Goal: Check status: Check status

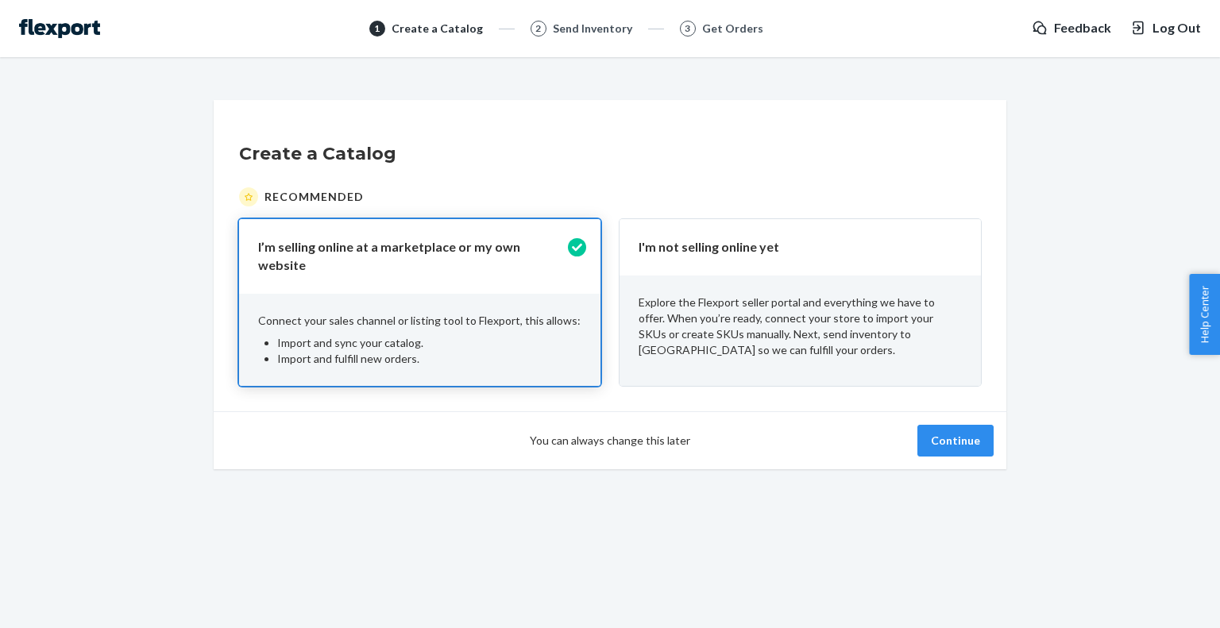
click at [976, 451] on div "You can always change this later Continue" at bounding box center [610, 440] width 793 height 58
click at [889, 336] on p "Explore the Flexport seller portal and everything we have to offer. When you’re…" at bounding box center [799, 327] width 323 height 64
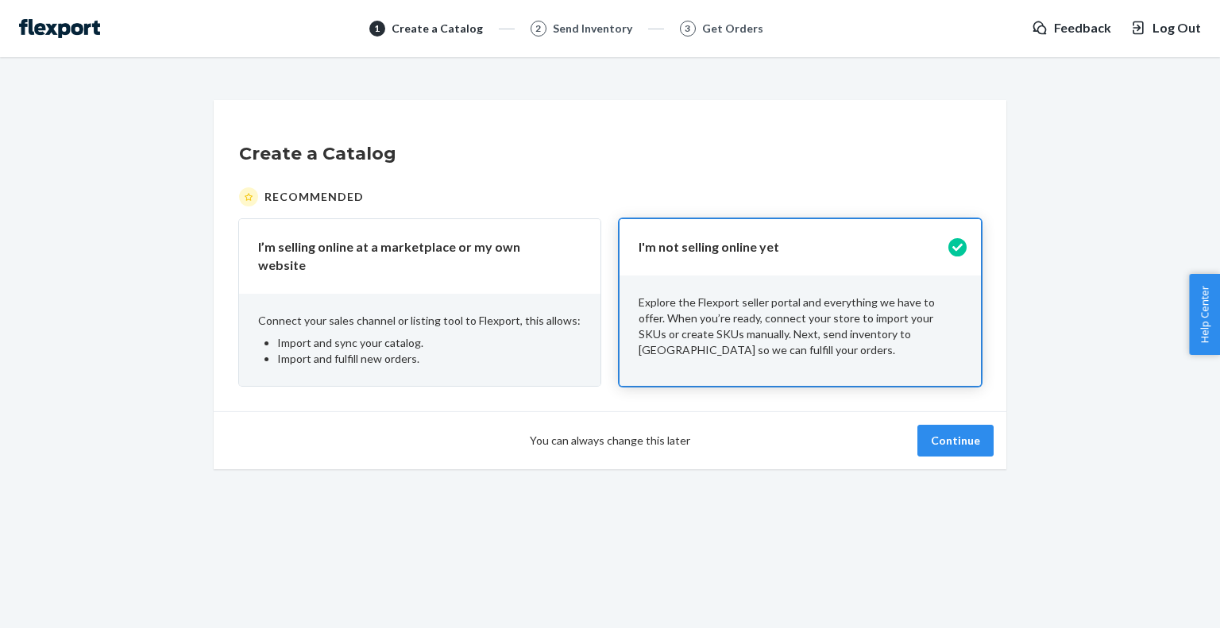
click at [430, 335] on li "Import and sync your catalog." at bounding box center [429, 343] width 304 height 16
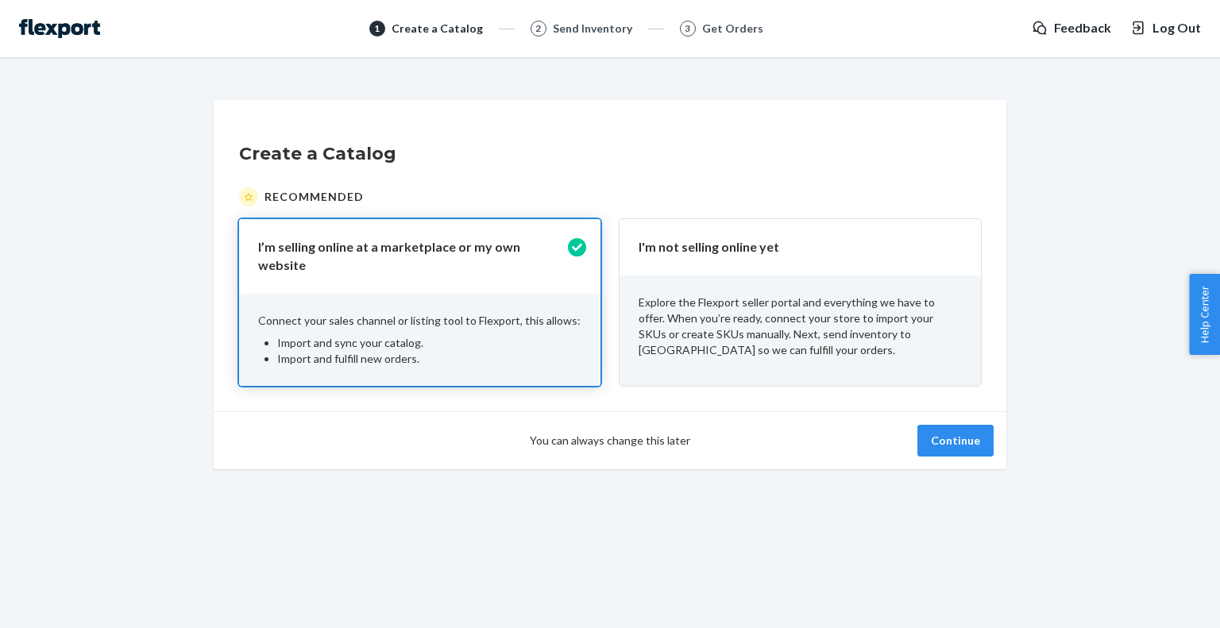
click at [944, 425] on button "Continue" at bounding box center [955, 441] width 76 height 32
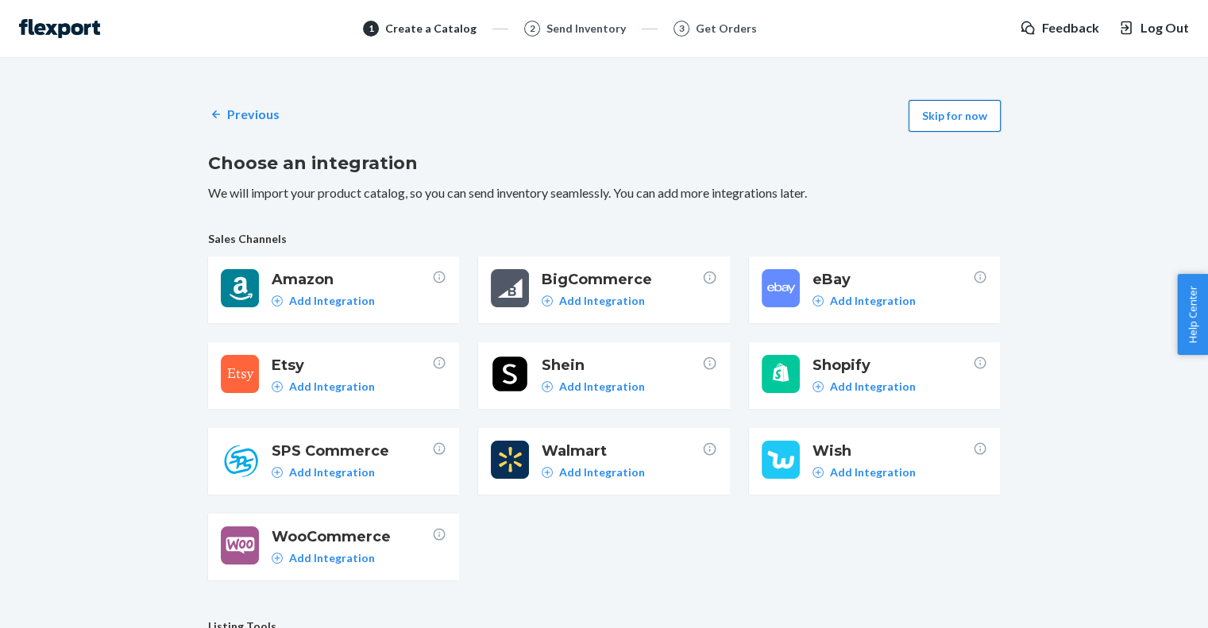
click at [933, 120] on button "Skip for now" at bounding box center [954, 116] width 92 height 32
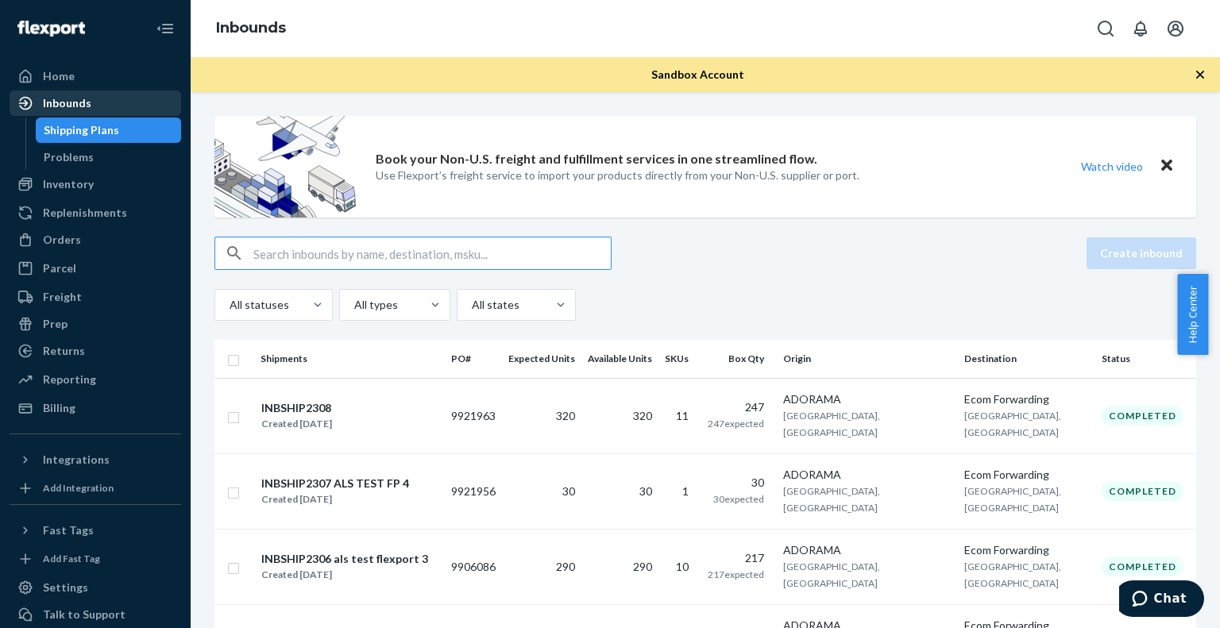
click at [91, 95] on div "Inbounds" at bounding box center [95, 103] width 168 height 22
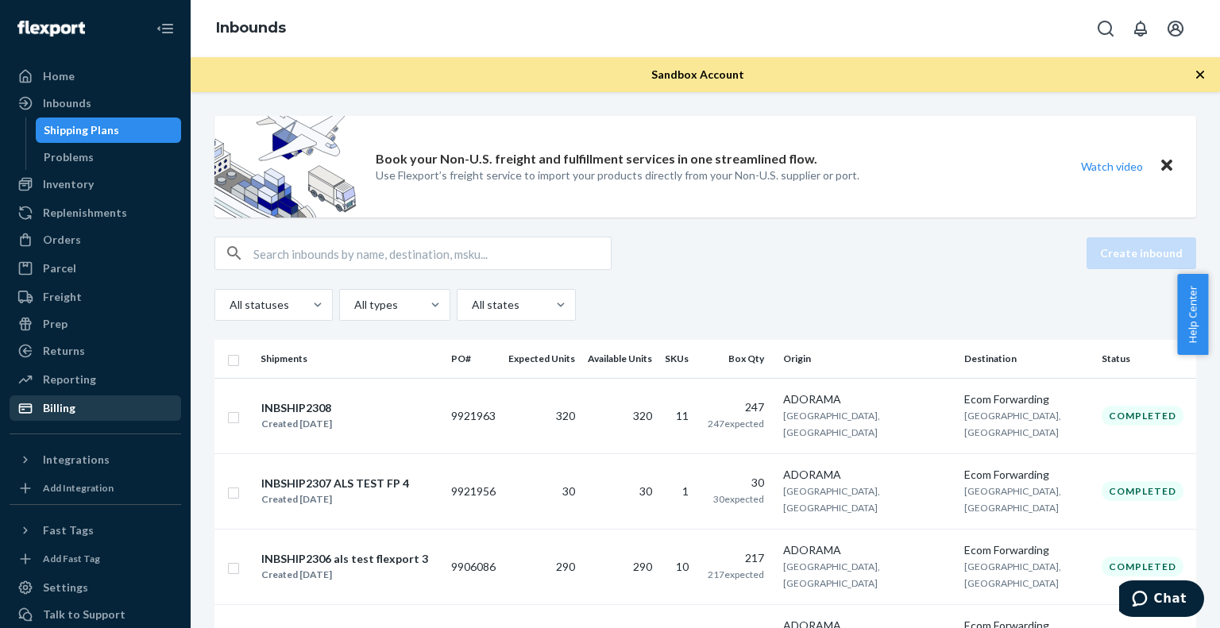
click at [19, 415] on icon at bounding box center [25, 408] width 16 height 16
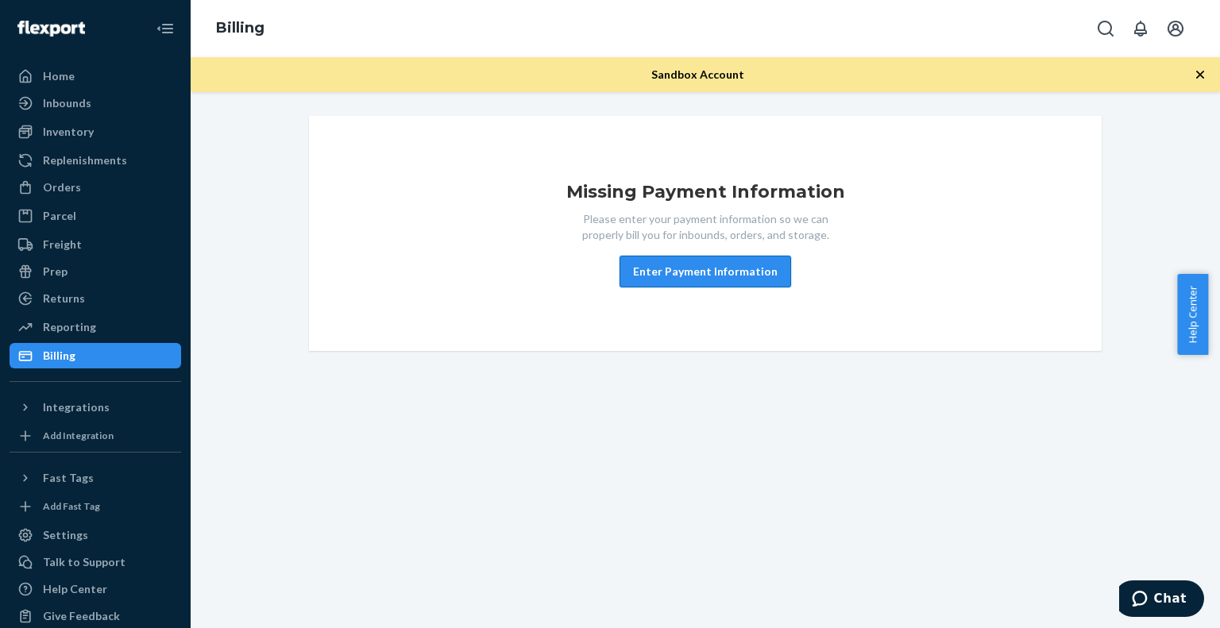
click at [699, 272] on button "Enter Payment Information" at bounding box center [705, 272] width 172 height 32
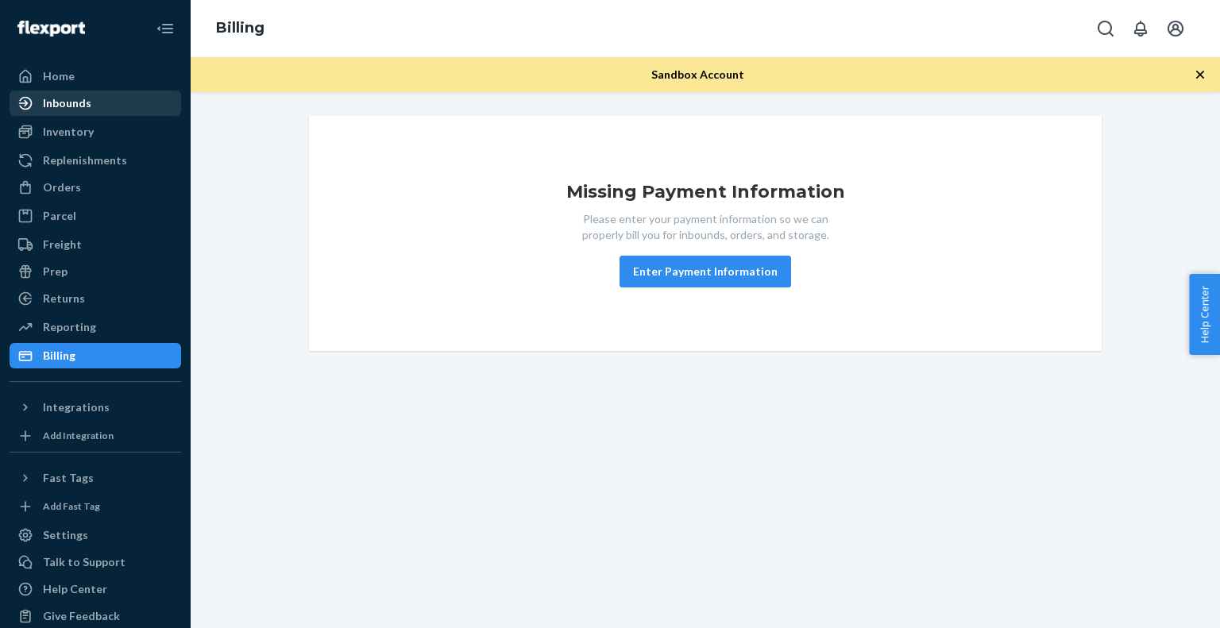
click at [64, 101] on div "Inbounds" at bounding box center [67, 103] width 48 height 16
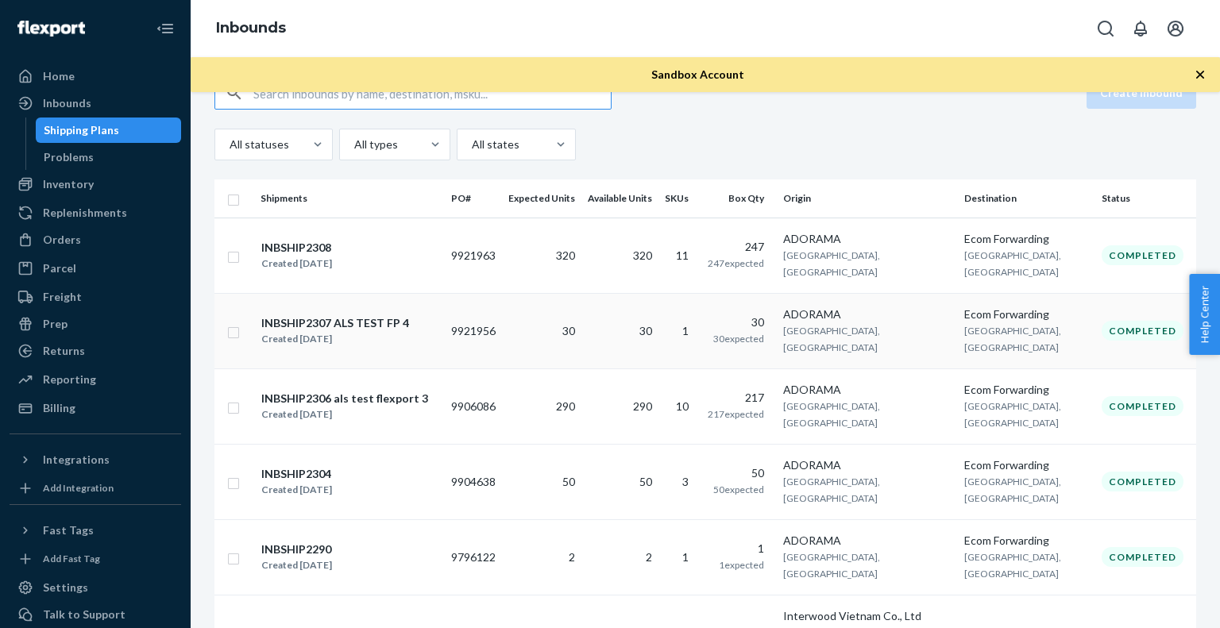
scroll to position [175, 0]
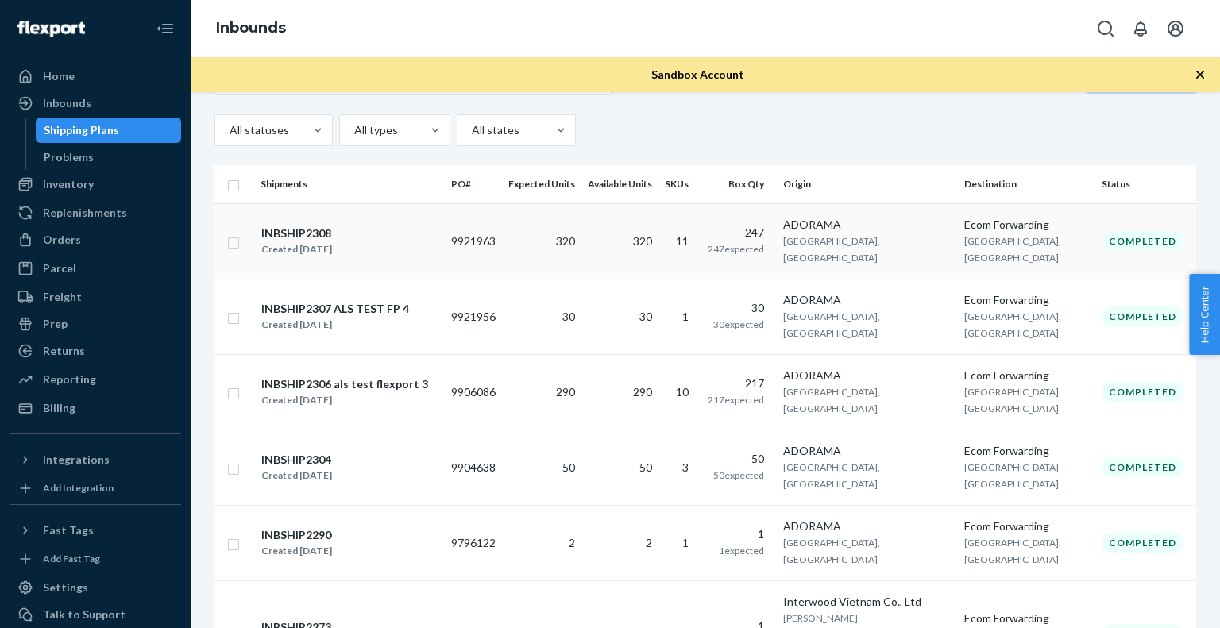
click at [332, 227] on div "INBSHIP2308" at bounding box center [296, 234] width 71 height 16
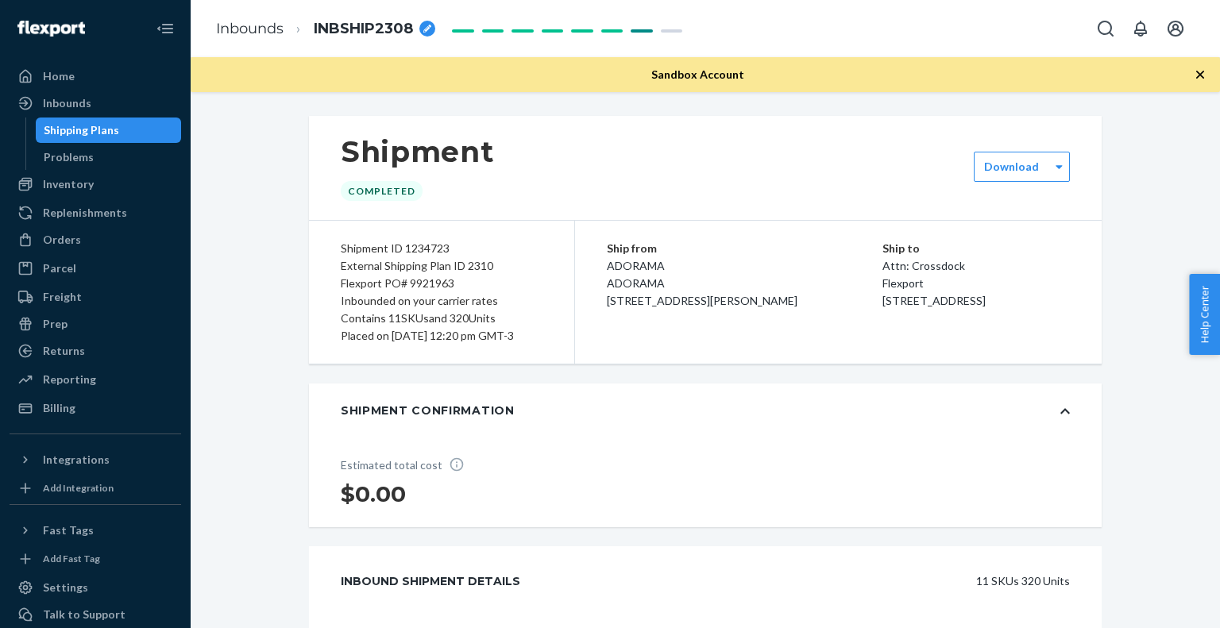
click at [434, 248] on div "Shipment ID 1234723" at bounding box center [442, 248] width 202 height 17
copy div "1234723"
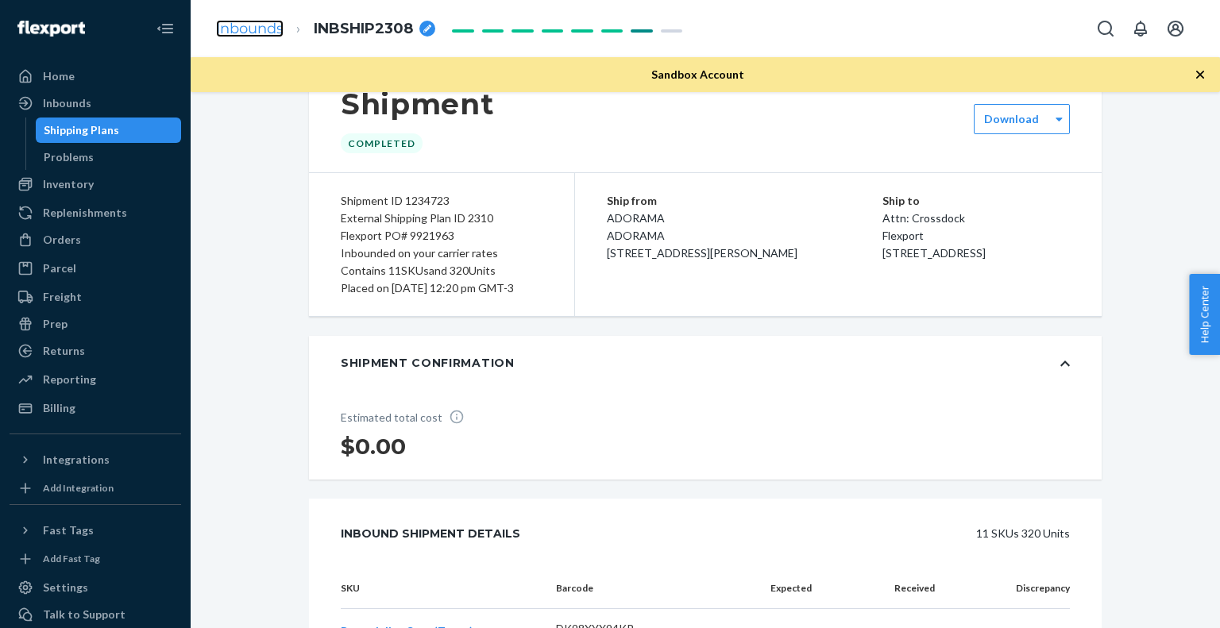
click at [252, 31] on link "Inbounds" at bounding box center [250, 28] width 68 height 17
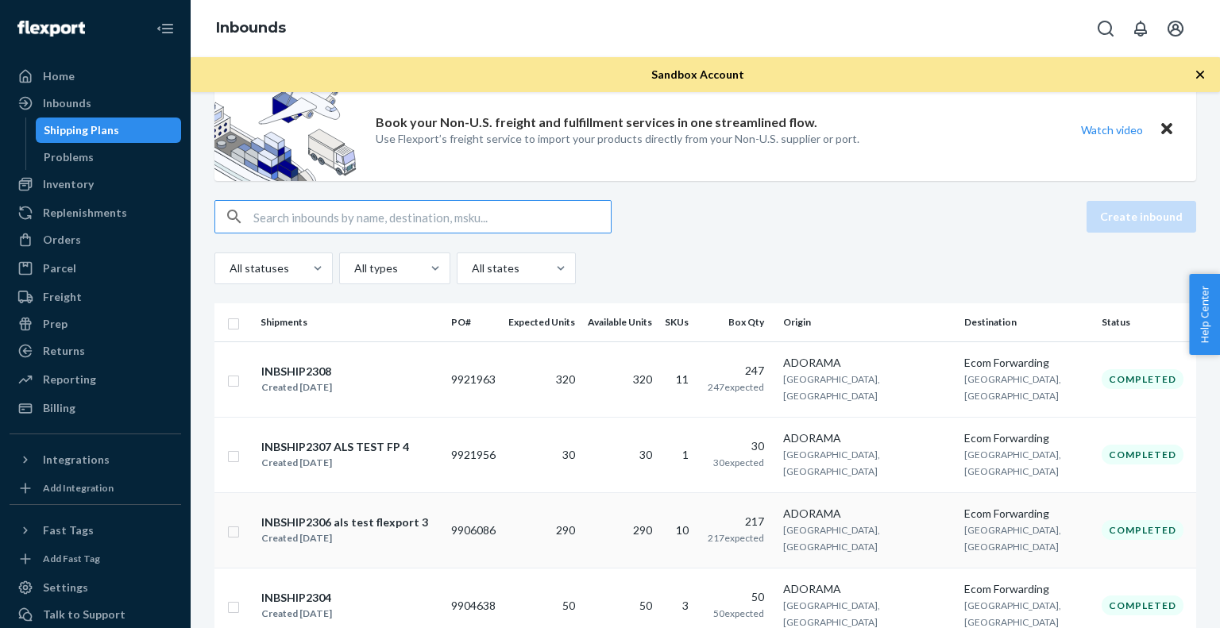
scroll to position [34, 0]
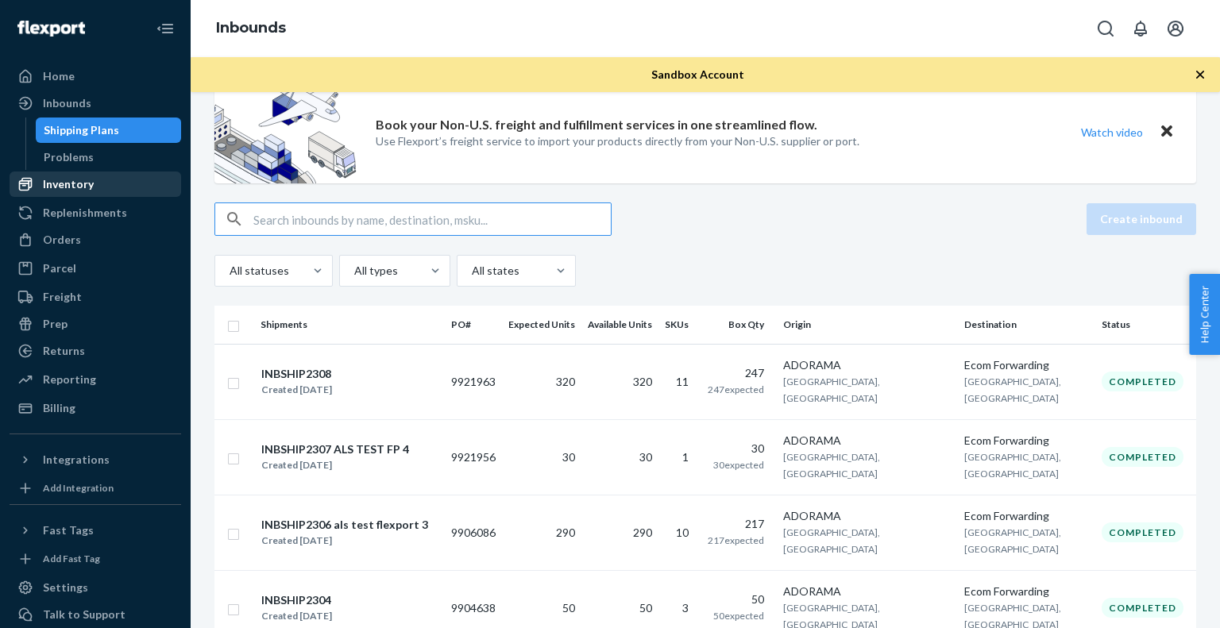
click at [94, 191] on div "Inventory" at bounding box center [95, 184] width 168 height 22
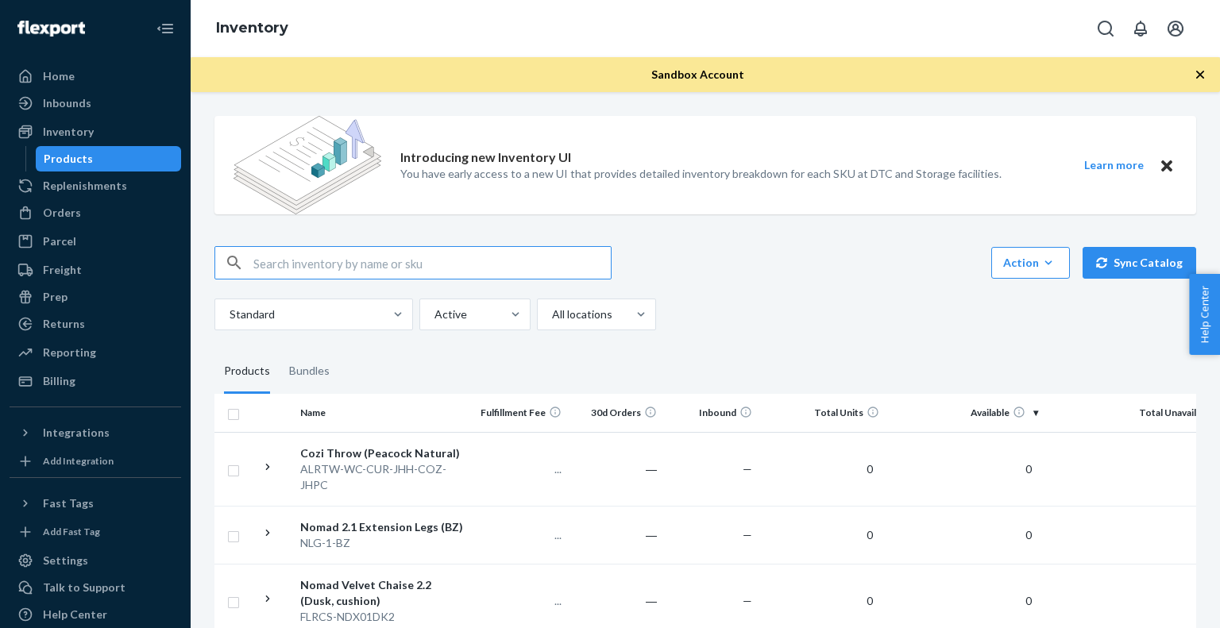
scroll to position [32, 0]
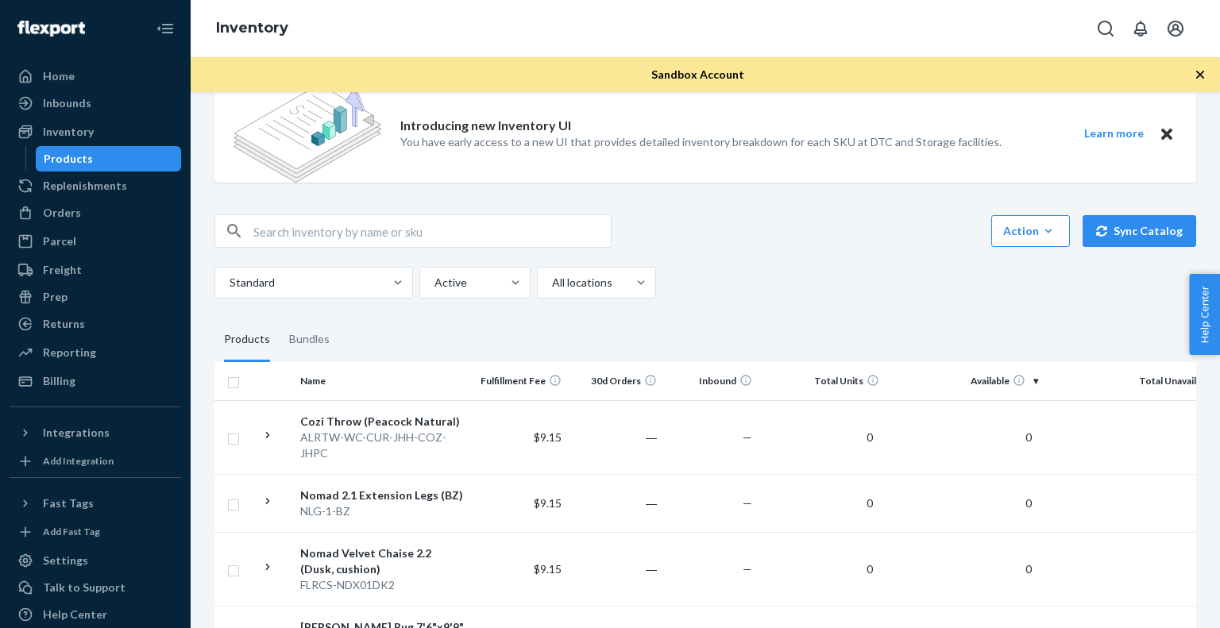
click at [1035, 381] on th "Available" at bounding box center [964, 381] width 159 height 38
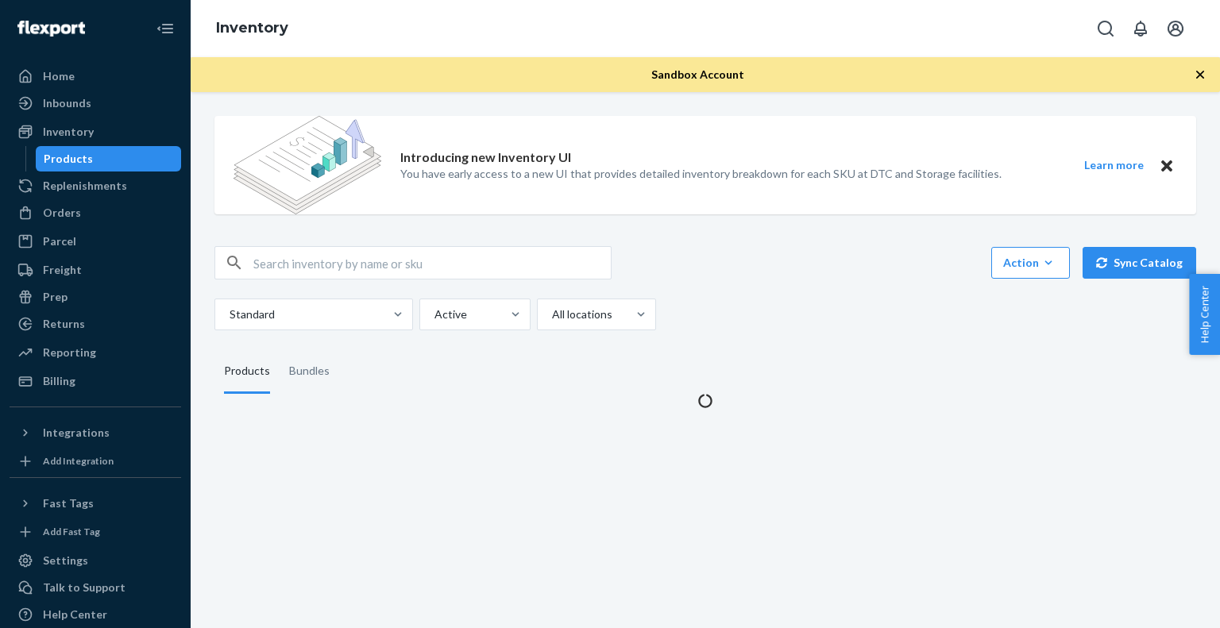
scroll to position [0, 0]
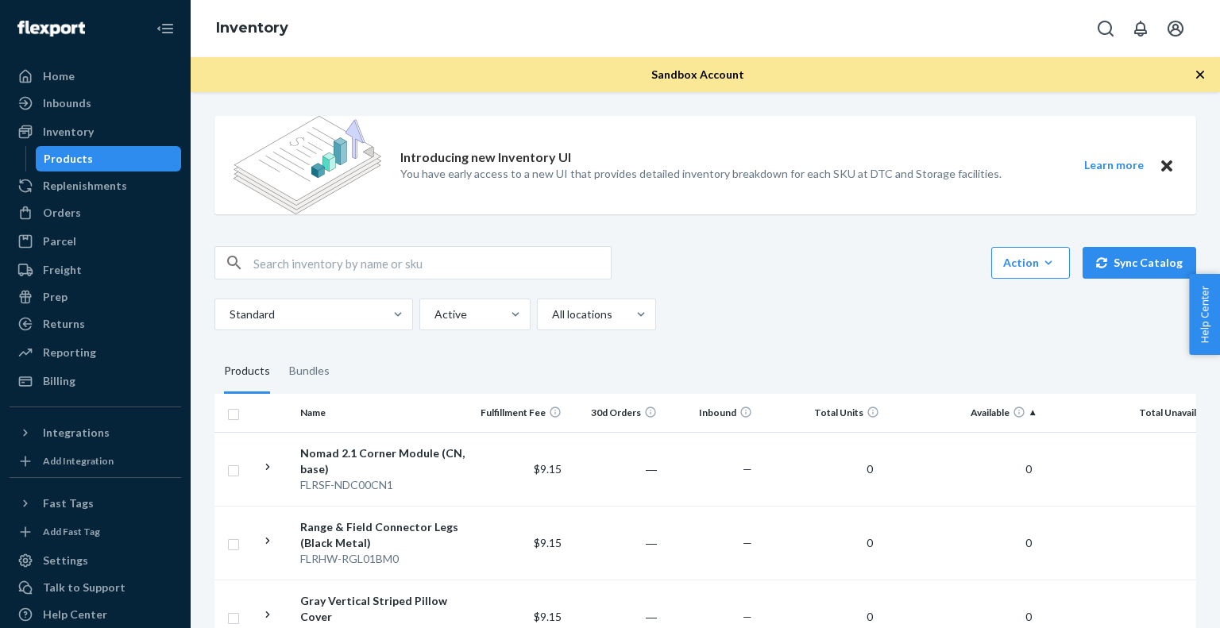
click at [1032, 415] on th "Available" at bounding box center [964, 413] width 159 height 38
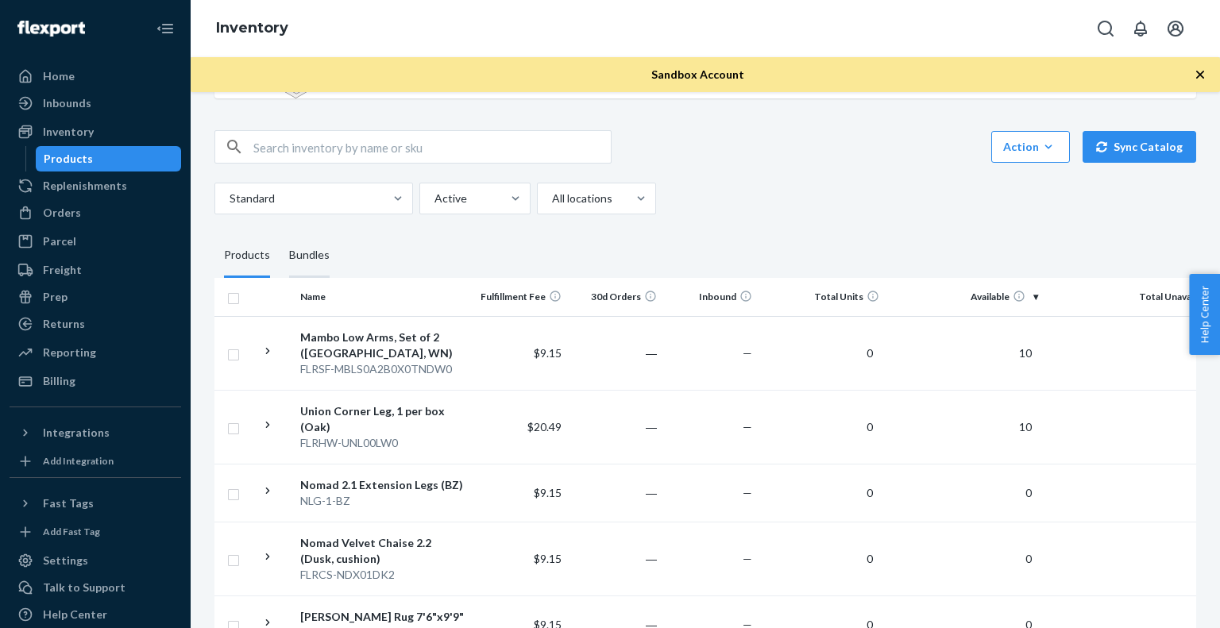
click at [295, 249] on div "Bundles" at bounding box center [309, 255] width 41 height 44
click at [280, 233] on input "Bundles" at bounding box center [280, 233] width 0 height 0
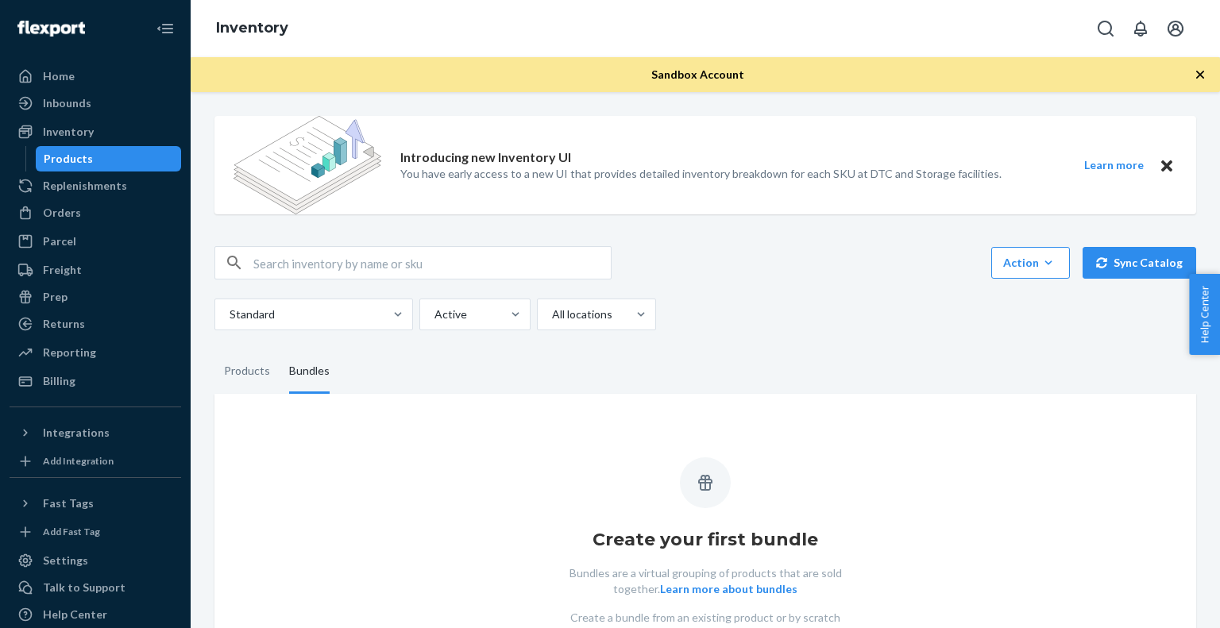
scroll to position [140, 0]
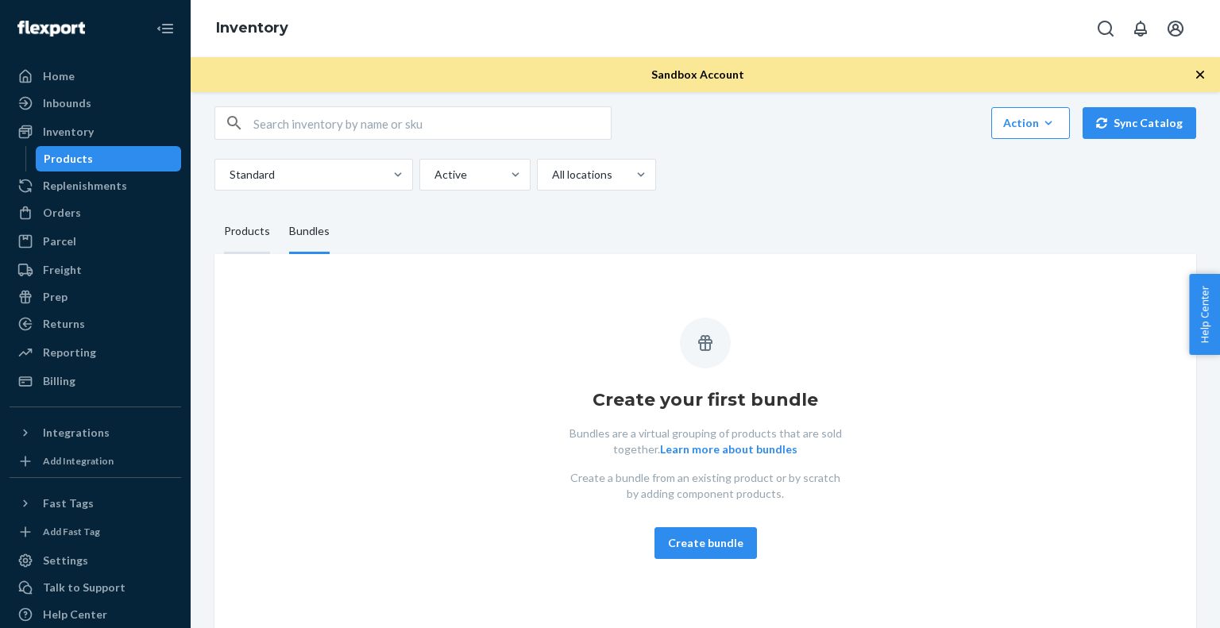
click at [227, 238] on div "Products" at bounding box center [247, 232] width 46 height 44
click at [214, 210] on input "Products" at bounding box center [214, 210] width 0 height 0
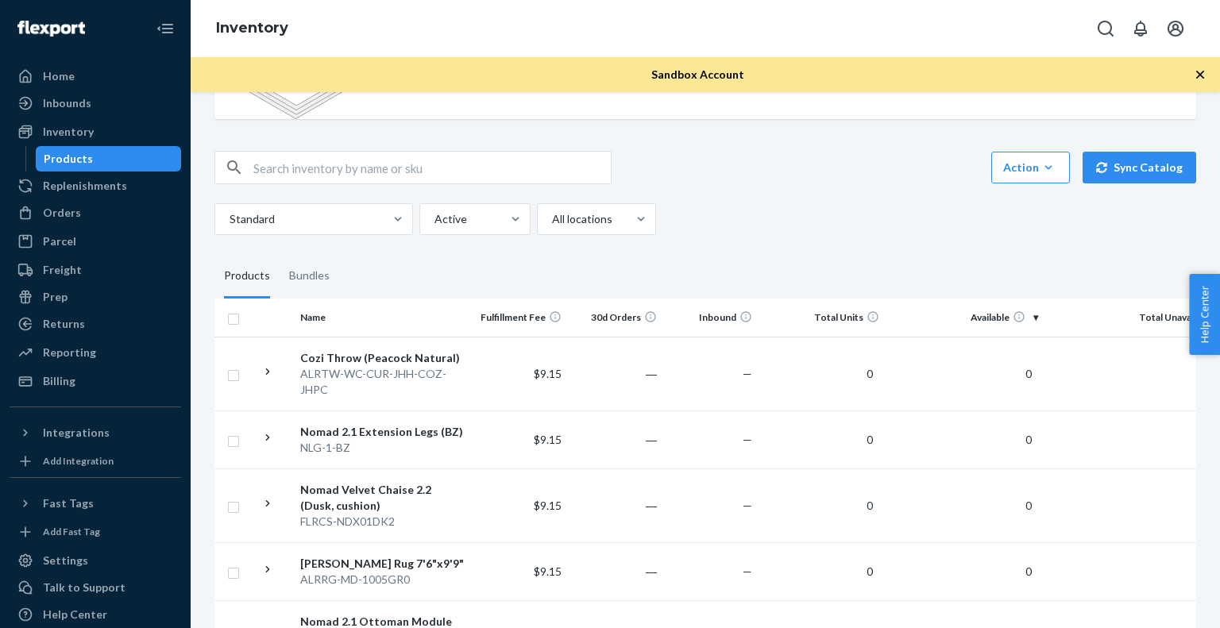
scroll to position [218, 0]
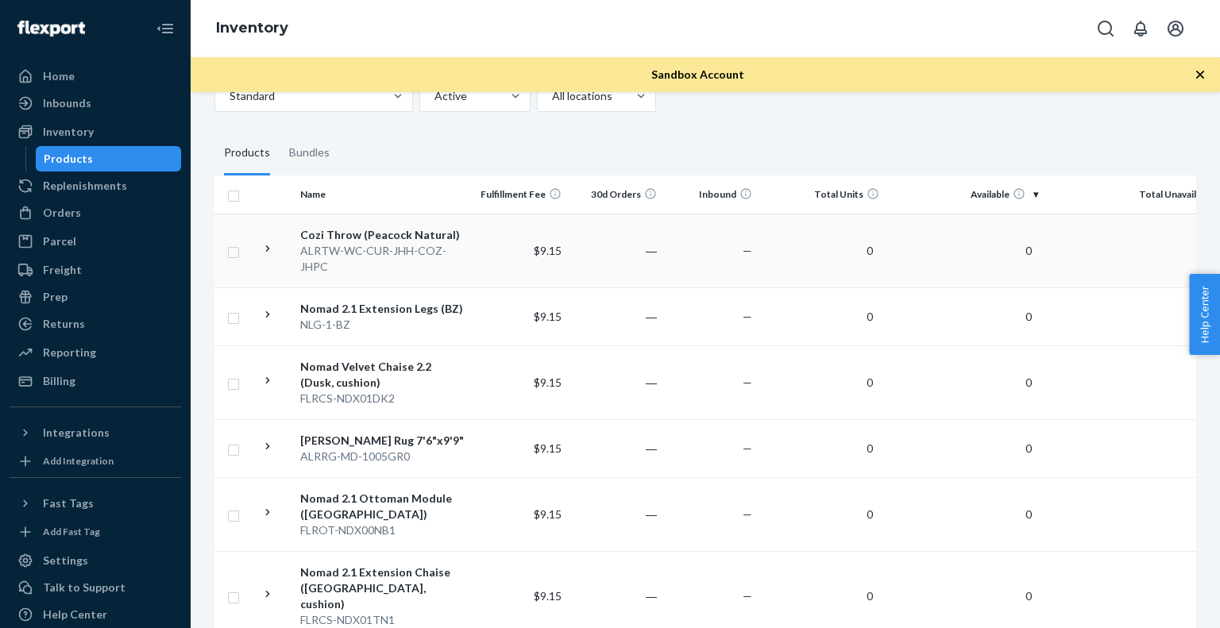
click at [269, 249] on icon at bounding box center [267, 248] width 15 height 15
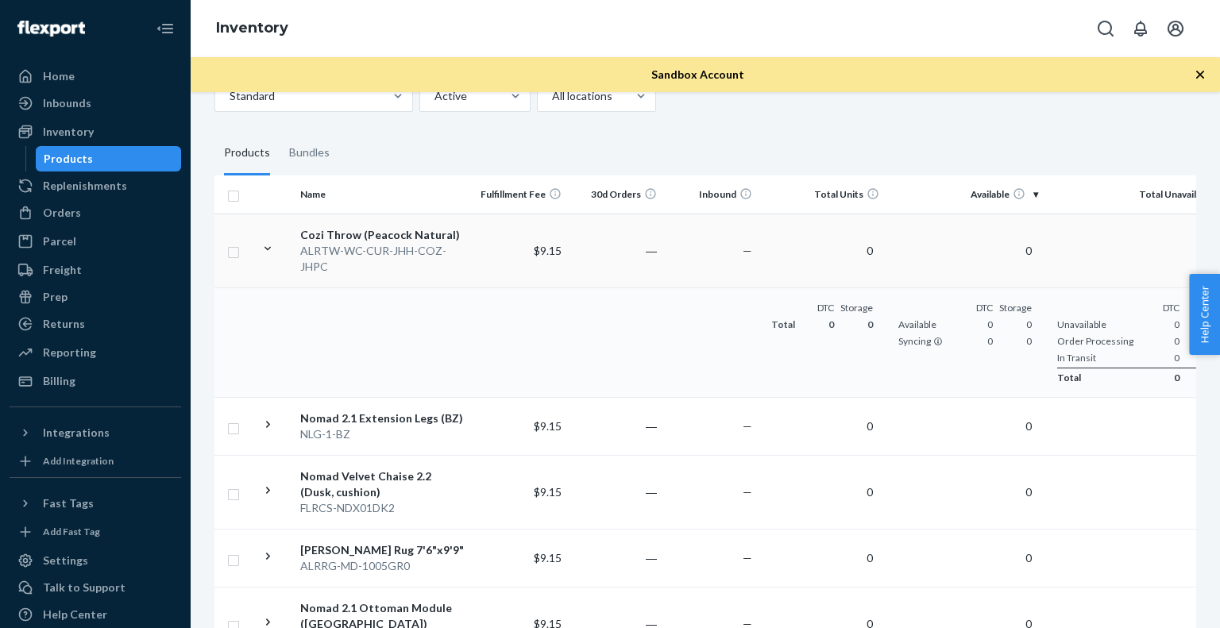
click at [269, 249] on icon at bounding box center [267, 248] width 15 height 15
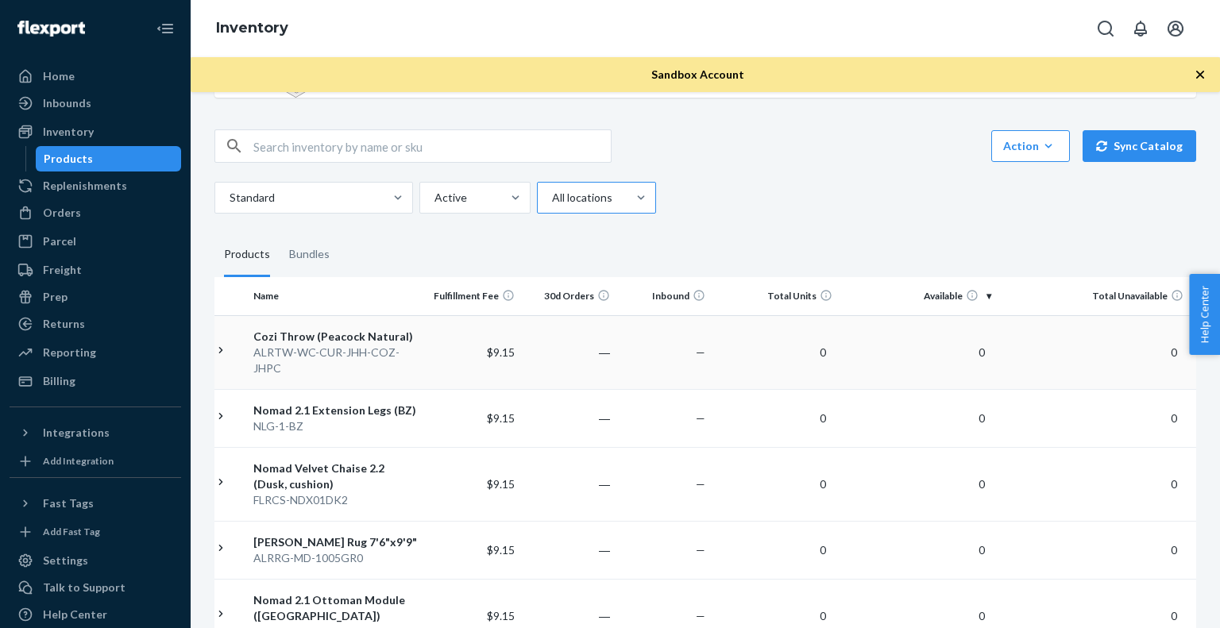
scroll to position [48, 0]
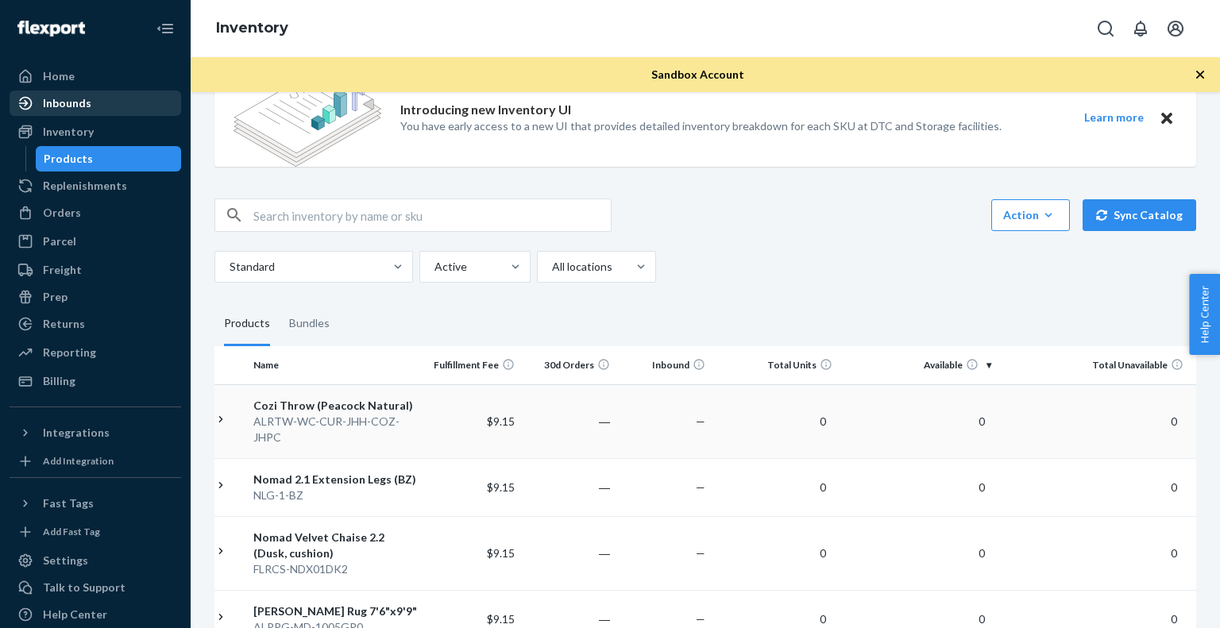
click at [64, 106] on div "Inbounds" at bounding box center [67, 103] width 48 height 16
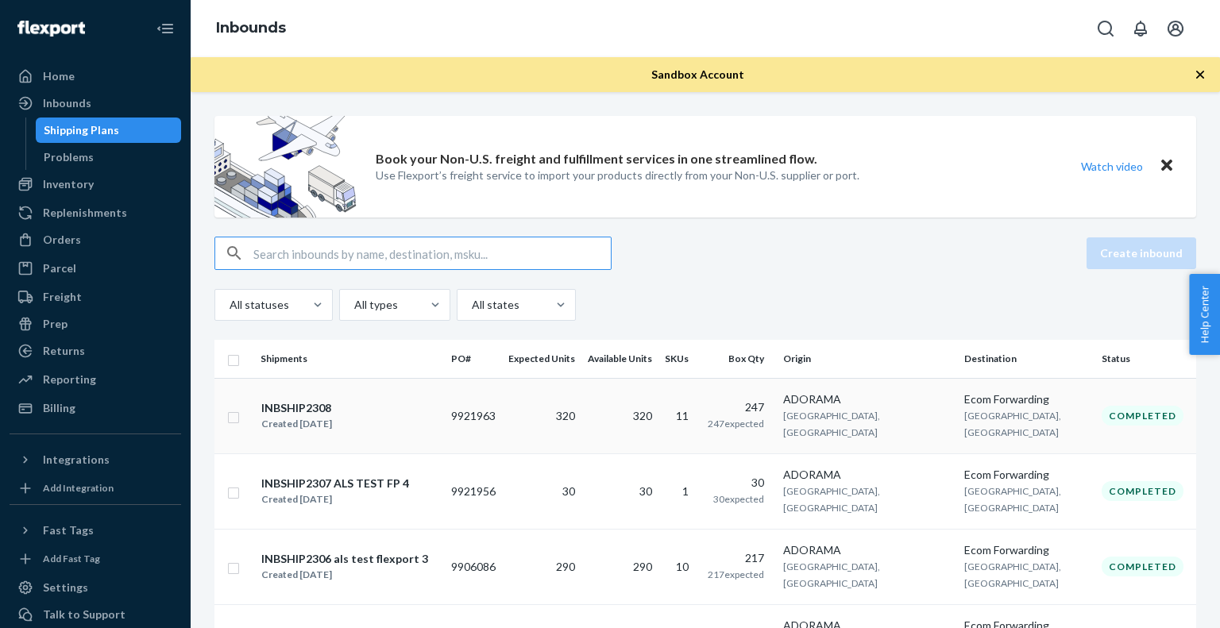
click at [897, 422] on td "ADORAMA Norwalk, [GEOGRAPHIC_DATA]" at bounding box center [867, 415] width 181 height 75
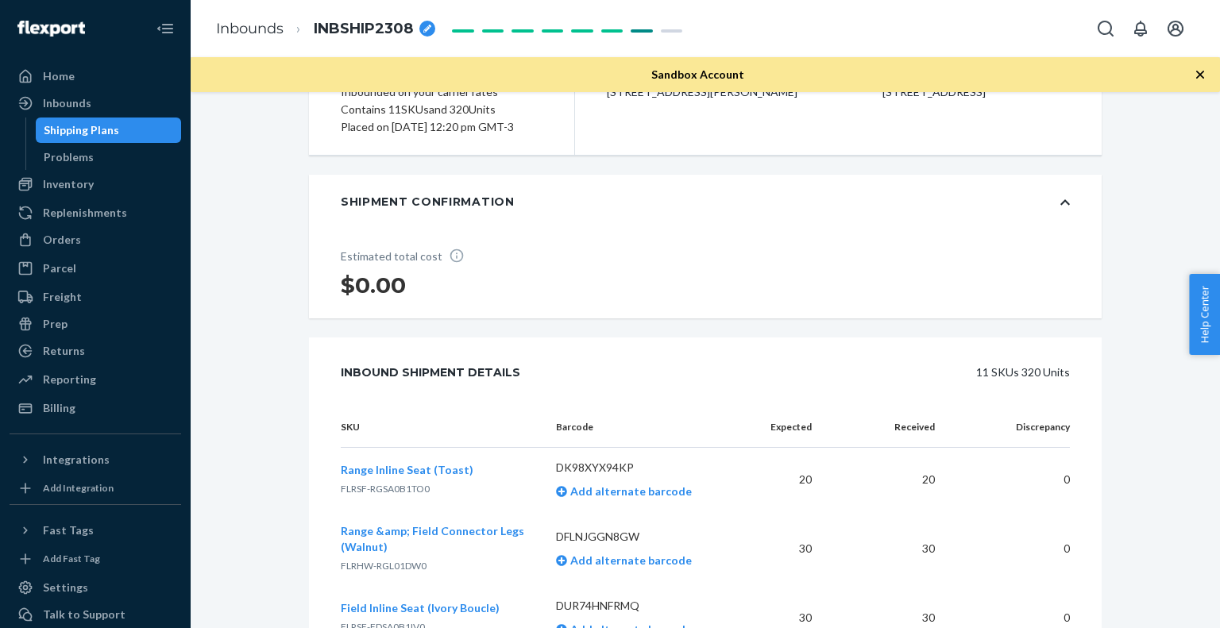
scroll to position [210, 0]
click at [129, 187] on div "Inventory" at bounding box center [95, 184] width 168 height 22
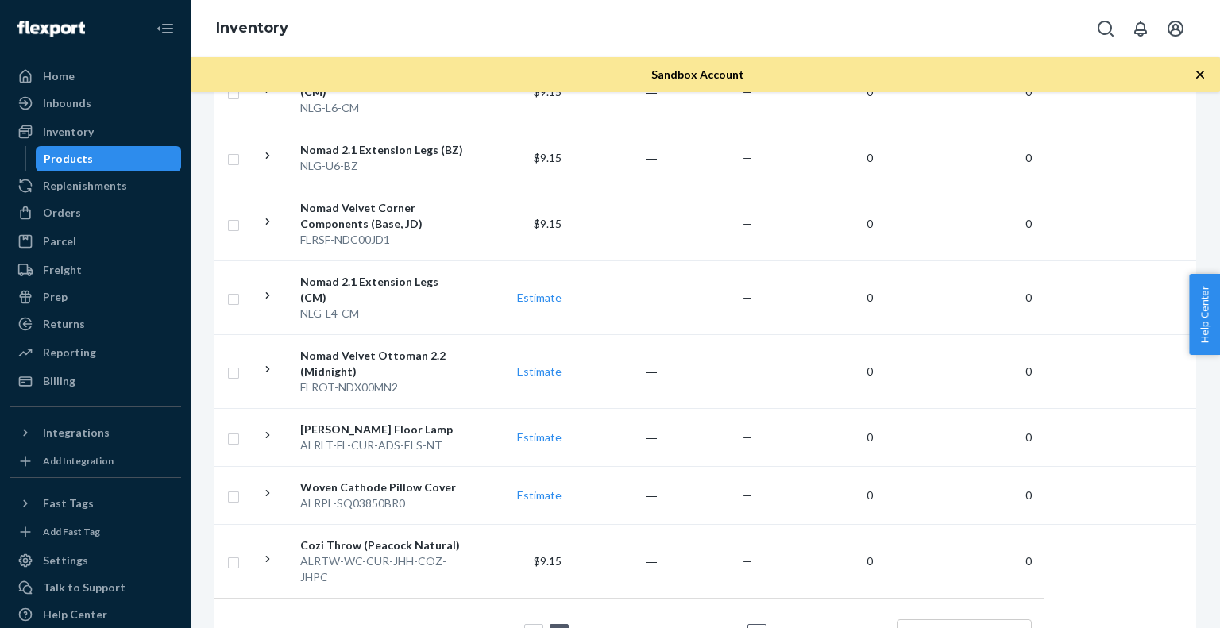
scroll to position [1521, 0]
click at [903, 621] on div "25 results per page" at bounding box center [963, 634] width 133 height 27
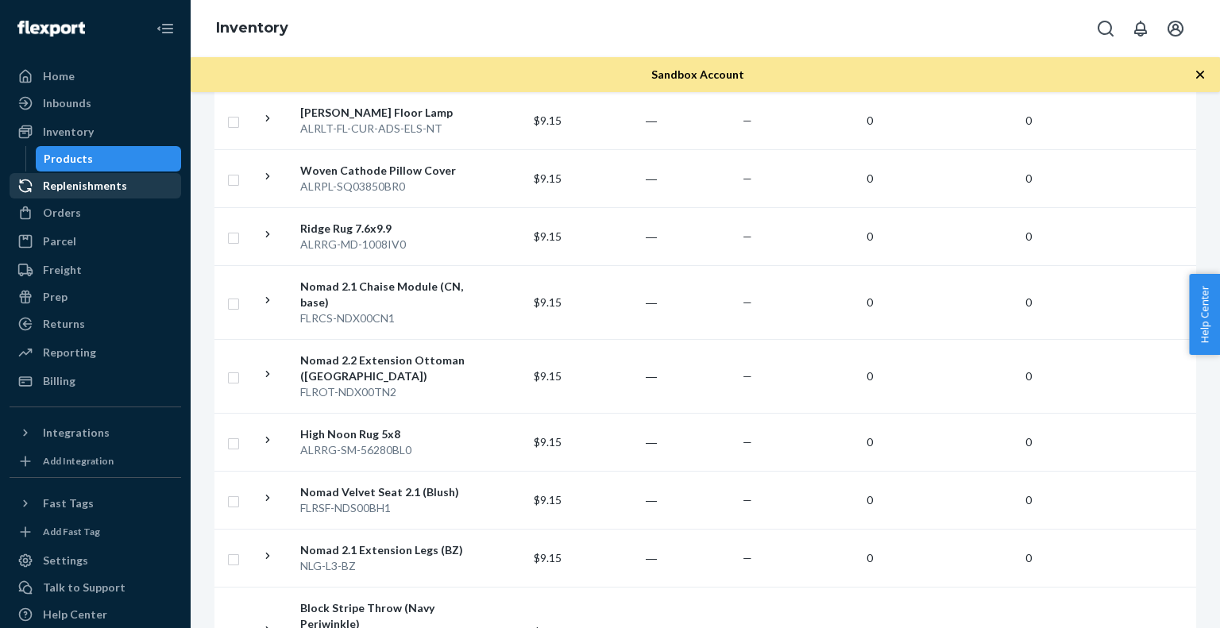
scroll to position [5546, 0]
